Goal: Register for event/course

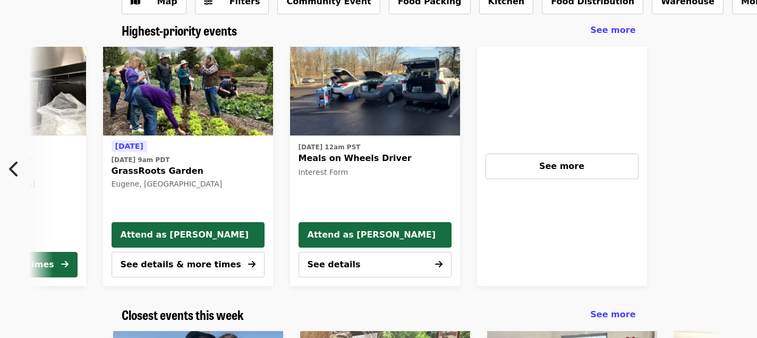
scroll to position [0, 758]
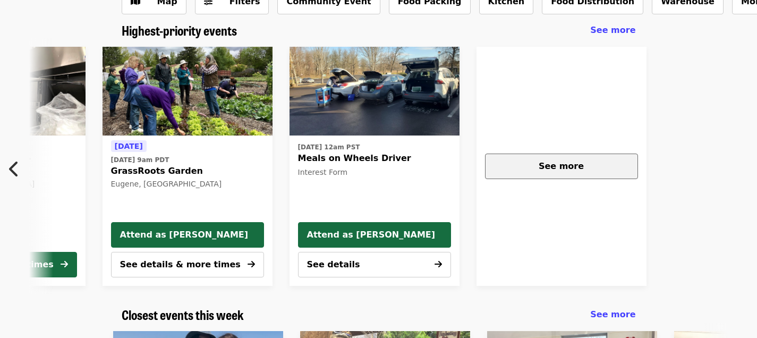
click at [560, 171] on span "See more" at bounding box center [560, 166] width 45 height 10
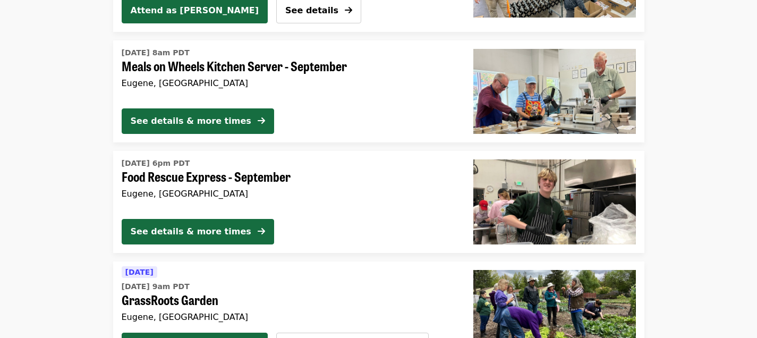
scroll to position [418, 0]
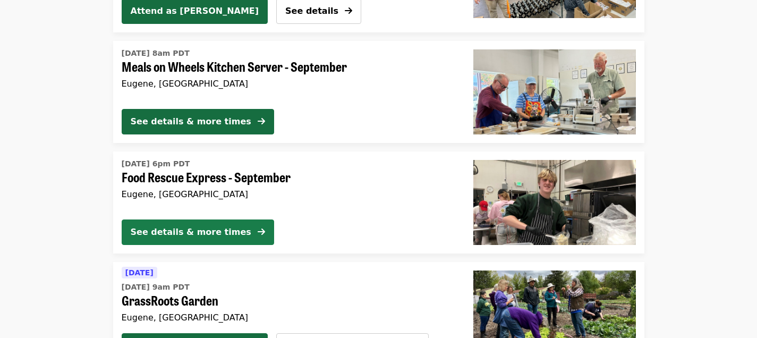
click at [199, 229] on div "See details & more times" at bounding box center [191, 232] width 121 height 13
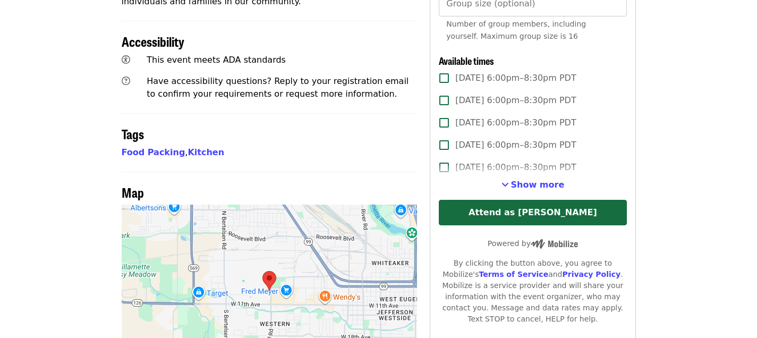
scroll to position [491, 0]
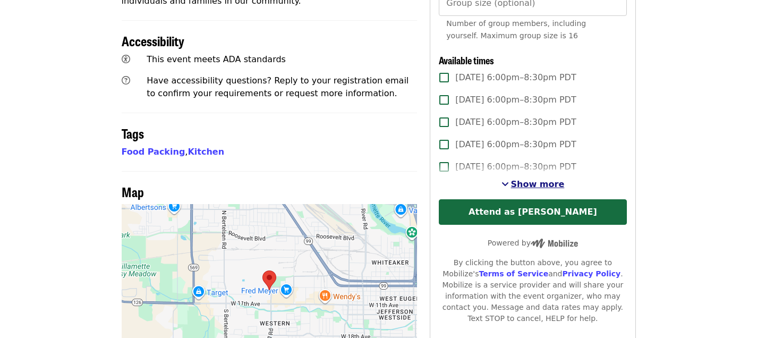
click at [557, 179] on span "Show more" at bounding box center [538, 184] width 54 height 10
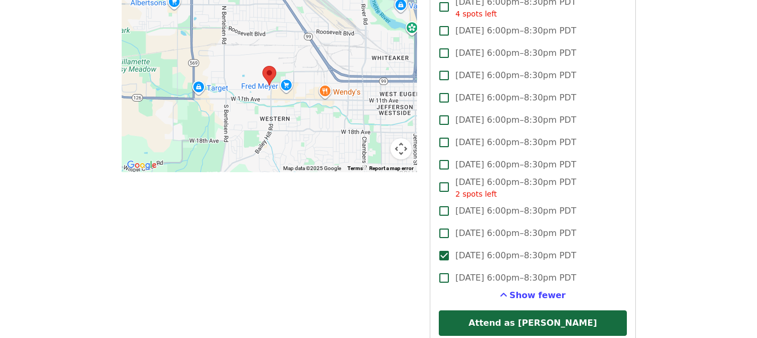
scroll to position [696, 0]
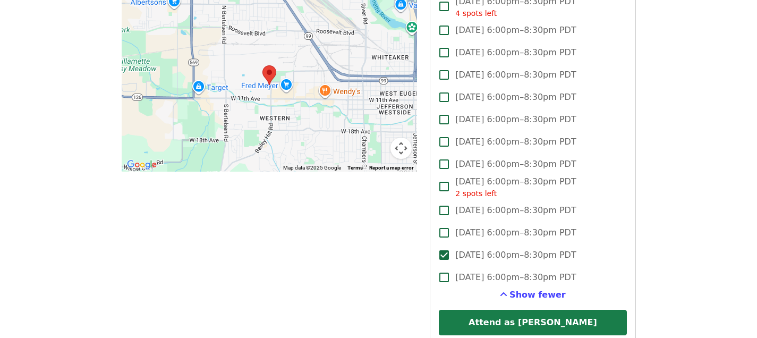
click at [560, 310] on button "Attend as [PERSON_NAME]" at bounding box center [532, 322] width 187 height 25
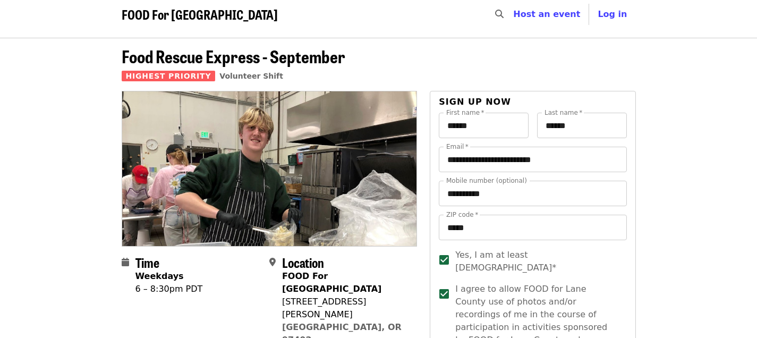
scroll to position [0, 0]
